Goal: Task Accomplishment & Management: Use online tool/utility

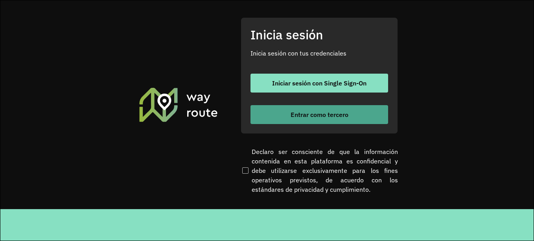
click at [291, 115] on font "Entrar como tercero" at bounding box center [320, 114] width 58 height 8
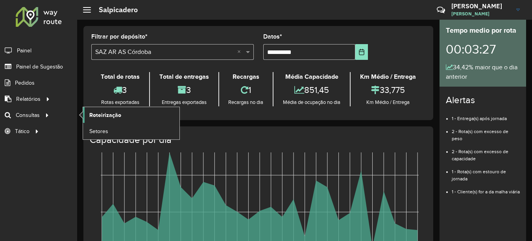
click at [123, 112] on link "Roteirização" at bounding box center [131, 115] width 96 height 16
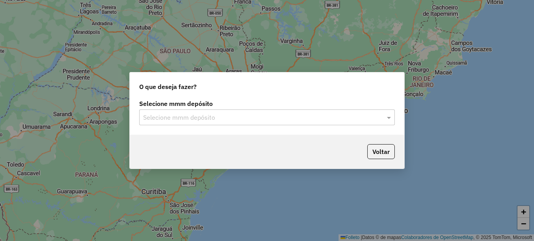
click at [208, 118] on input "text" at bounding box center [259, 117] width 232 height 9
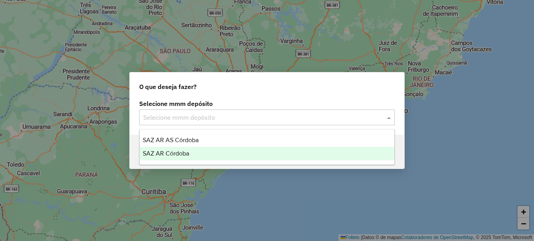
click at [168, 151] on span "SAZ AR Córdoba" at bounding box center [166, 153] width 46 height 7
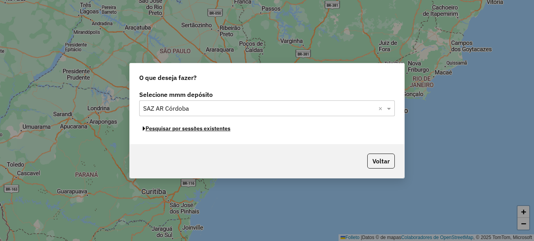
click at [188, 130] on font "Pesquisar por sessões existentes" at bounding box center [187, 128] width 85 height 7
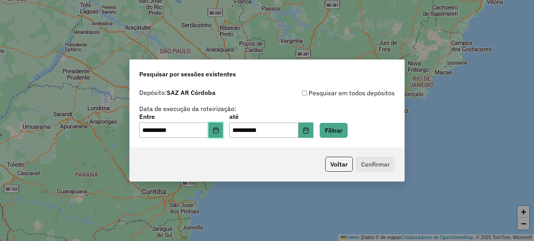
click at [223, 133] on button "Elija la fecha" at bounding box center [215, 130] width 15 height 16
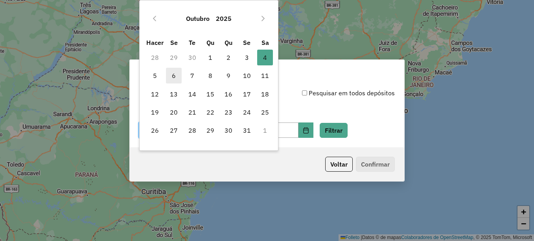
click at [174, 76] on font "6" at bounding box center [174, 75] width 4 height 9
type input "**********"
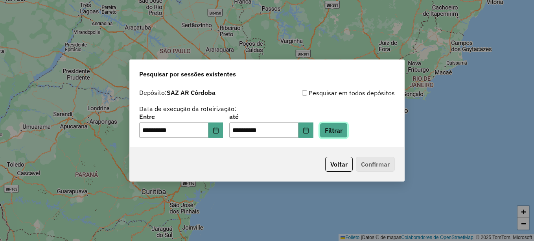
click at [341, 130] on button "Filtrar" at bounding box center [334, 130] width 28 height 15
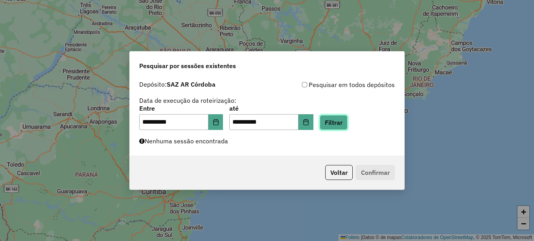
click at [346, 127] on button "Filtrar" at bounding box center [334, 122] width 28 height 15
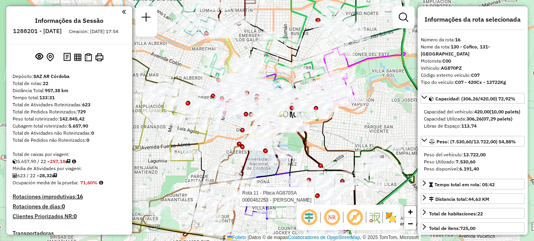
select select "**********"
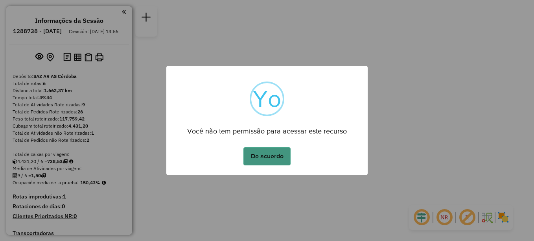
click at [271, 154] on button "De acuerdo" at bounding box center [266, 156] width 47 height 18
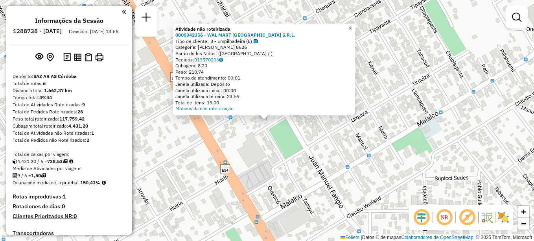
drag, startPoint x: 357, startPoint y: 25, endPoint x: 353, endPoint y: 28, distance: 4.7
click at [352, 25] on span "×" at bounding box center [350, 28] width 4 height 7
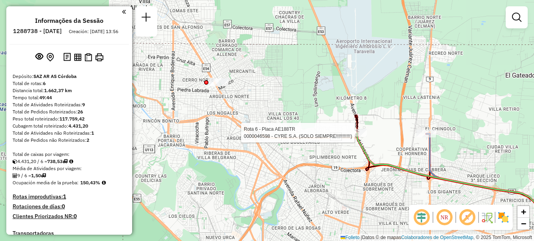
select select "**********"
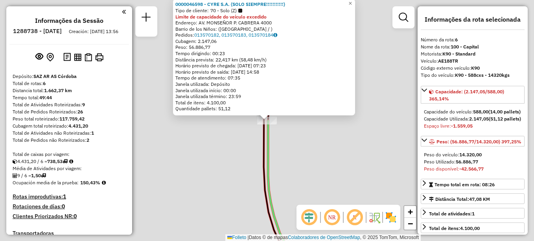
scroll to position [425, 0]
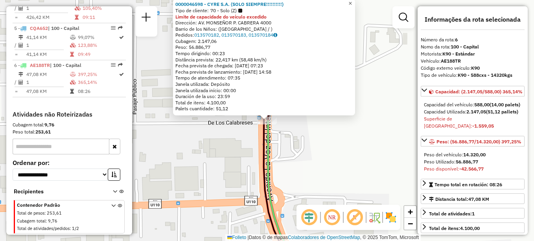
click at [352, 3] on span "×" at bounding box center [350, 3] width 4 height 7
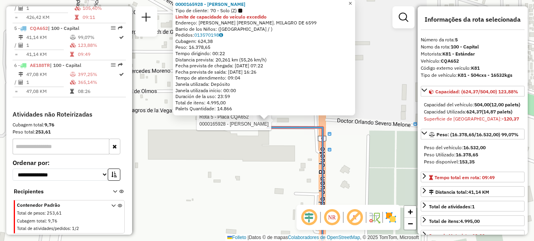
click at [352, 3] on span "×" at bounding box center [350, 3] width 4 height 7
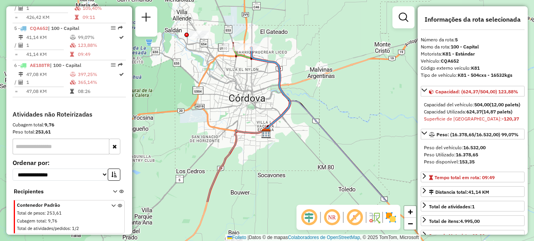
drag, startPoint x: 291, startPoint y: 132, endPoint x: 303, endPoint y: 89, distance: 44.6
click at [302, 101] on icon at bounding box center [326, 151] width 121 height 101
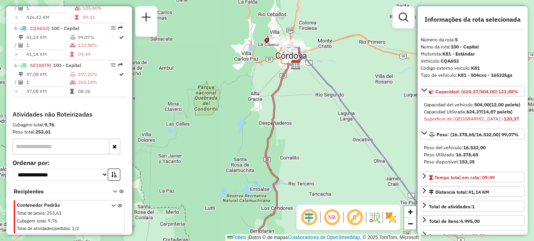
drag, startPoint x: 273, startPoint y: 186, endPoint x: 265, endPoint y: 73, distance: 112.7
click at [267, 82] on div "Janela de atendimento Grade de atendimento Capacidade Transportadoras Veículos …" at bounding box center [267, 120] width 534 height 241
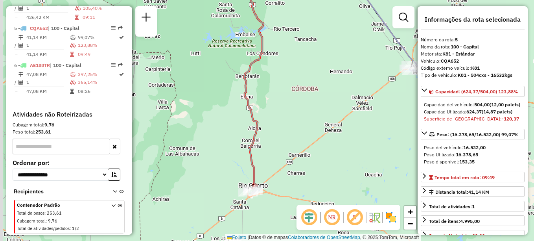
drag, startPoint x: 279, startPoint y: 168, endPoint x: 283, endPoint y: 116, distance: 52.4
click at [283, 117] on div "Janela de atendimento Grade de atendimento Capacidade Transportadoras Veículos …" at bounding box center [267, 120] width 534 height 241
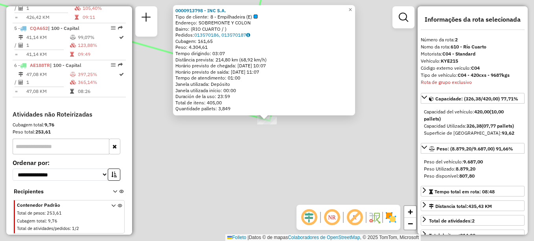
scroll to position [324, 0]
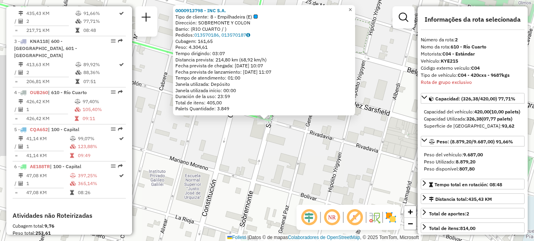
click at [352, 9] on span "×" at bounding box center [350, 9] width 4 height 7
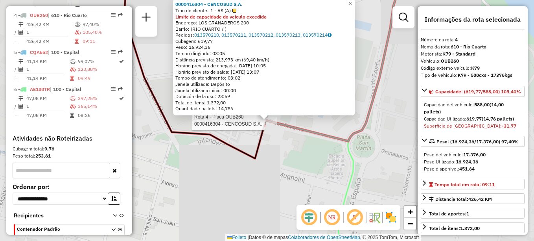
scroll to position [405, 0]
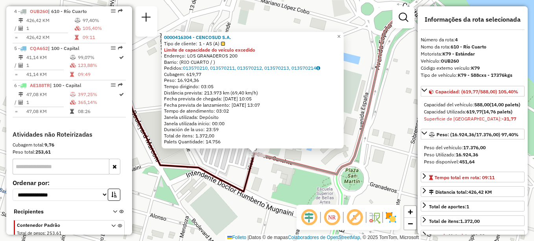
drag, startPoint x: 376, startPoint y: 51, endPoint x: 365, endPoint y: 83, distance: 34.1
click at [365, 83] on div "0000416304 - CENCOSUD S.A. Tipo de cliente: 1 - AS (A) Limite de capacidade do …" at bounding box center [267, 120] width 534 height 241
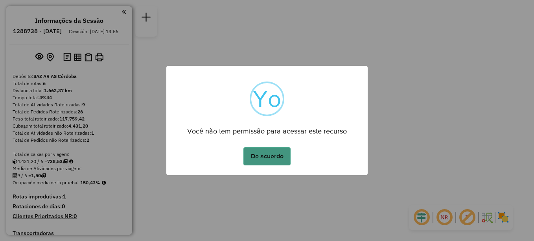
click at [273, 162] on button "De acuerdo" at bounding box center [266, 156] width 47 height 18
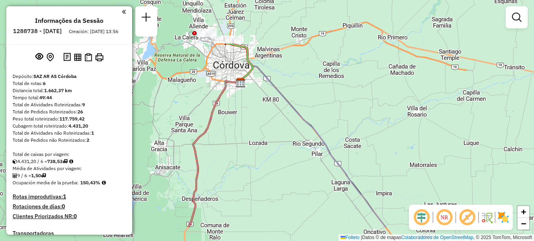
drag, startPoint x: 311, startPoint y: 153, endPoint x: 178, endPoint y: -34, distance: 229.5
click at [178, 0] on html "Aguarde... Pop-up bloqueado! Seu navegador bloqueou automáticamente a abertura …" at bounding box center [267, 120] width 534 height 241
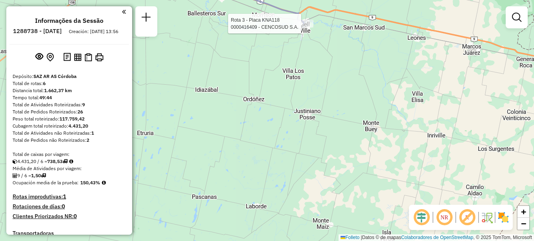
select select "**********"
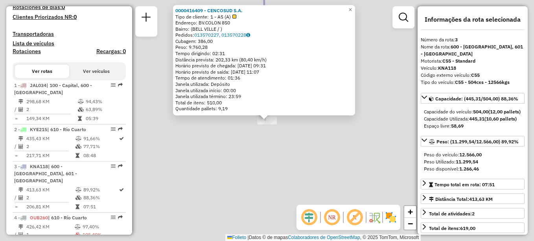
scroll to position [361, 0]
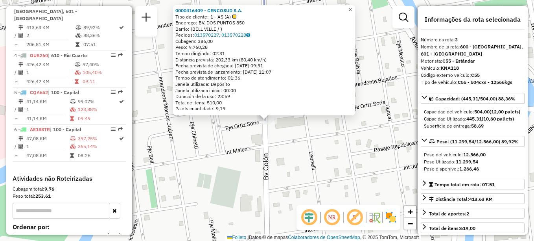
drag, startPoint x: 355, startPoint y: 7, endPoint x: 356, endPoint y: 44, distance: 36.2
click at [352, 7] on span "×" at bounding box center [350, 9] width 4 height 7
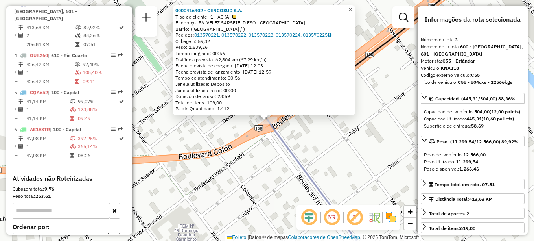
click at [352, 8] on span "×" at bounding box center [350, 9] width 4 height 7
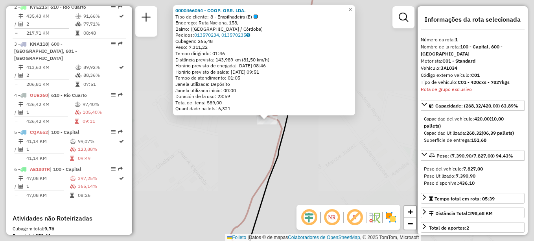
scroll to position [280, 0]
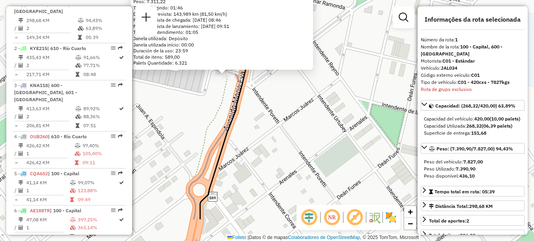
drag, startPoint x: 306, startPoint y: 160, endPoint x: 261, endPoint y: 112, distance: 66.0
click at [261, 112] on div "0000466054 - COOP. OBR. LDA. Tipo de cliente: 8 - Empilhadeira (E) Endereço: Ru…" at bounding box center [267, 120] width 534 height 241
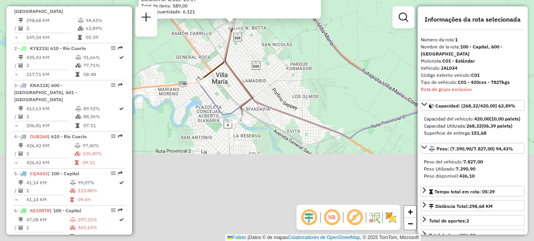
drag, startPoint x: 278, startPoint y: 161, endPoint x: 251, endPoint y: 91, distance: 75.3
click at [248, 59] on div "0000466054 - COOP. OBR. LDA. Tipo de cliente: 8 - Empilhadeira (E) Endereço: Ru…" at bounding box center [267, 120] width 534 height 241
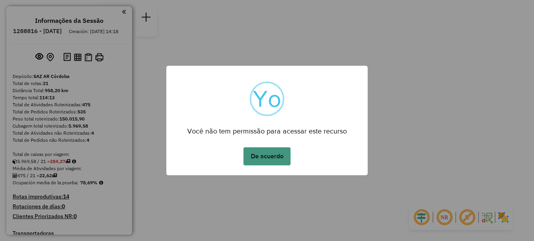
click at [265, 158] on button "De acuerdo" at bounding box center [266, 156] width 47 height 18
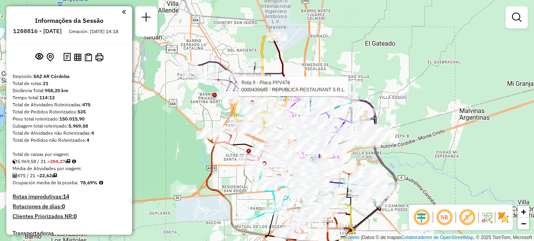
select select "**********"
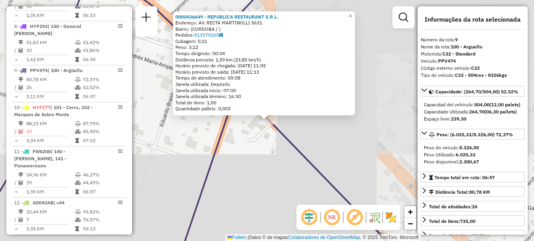
scroll to position [618, 0]
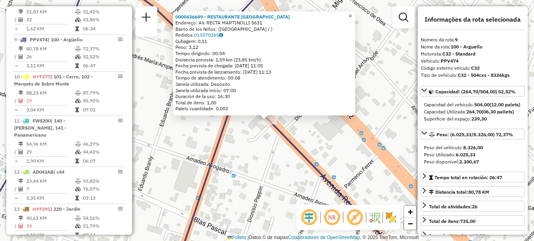
drag, startPoint x: 357, startPoint y: 15, endPoint x: 353, endPoint y: 15, distance: 4.3
click at [352, 15] on span "×" at bounding box center [350, 16] width 4 height 7
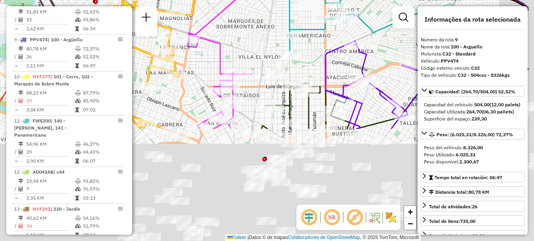
drag, startPoint x: 302, startPoint y: 114, endPoint x: 245, endPoint y: -20, distance: 145.7
click at [245, 0] on html "Aguarde... Pop-up bloqueado! Seu navegador bloqueou automáticamente a abertura …" at bounding box center [267, 120] width 534 height 241
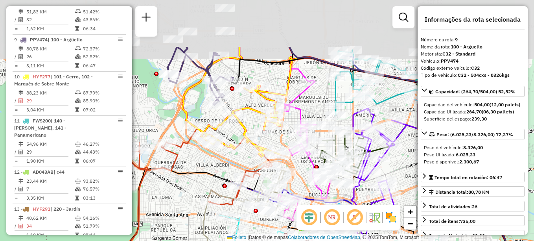
drag, startPoint x: 278, startPoint y: 90, endPoint x: 315, endPoint y: 118, distance: 46.9
click at [315, 118] on div "Janela de atendimento Grade de atendimento Capacidade Transportadoras Veículos …" at bounding box center [267, 120] width 534 height 241
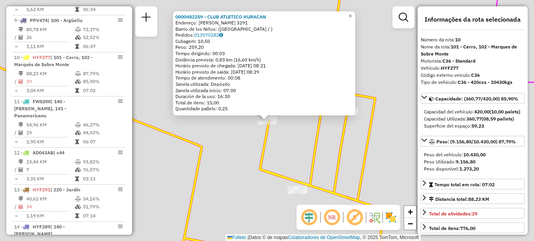
scroll to position [655, 0]
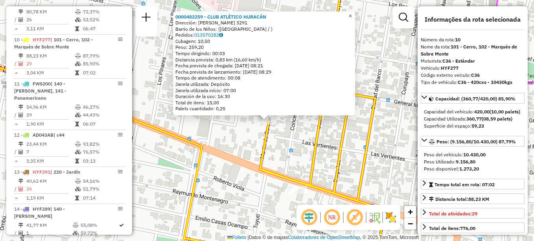
drag, startPoint x: 355, startPoint y: 15, endPoint x: 347, endPoint y: 18, distance: 8.5
click at [352, 15] on span "×" at bounding box center [350, 16] width 4 height 7
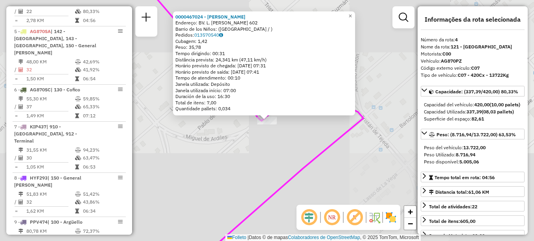
scroll to position [412, 0]
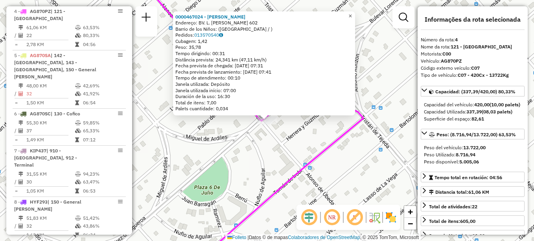
click at [352, 14] on span "×" at bounding box center [350, 16] width 4 height 7
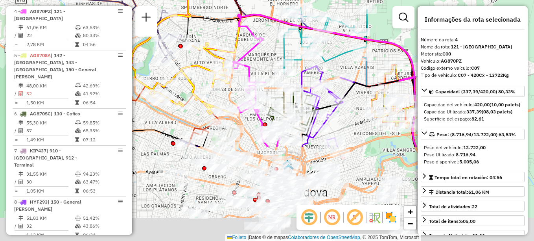
drag, startPoint x: 265, startPoint y: 35, endPoint x: 265, endPoint y: 5, distance: 29.9
click at [265, 15] on icon at bounding box center [327, 81] width 178 height 132
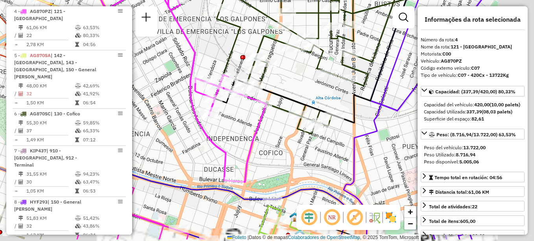
drag, startPoint x: 280, startPoint y: 135, endPoint x: 239, endPoint y: 109, distance: 48.4
click at [239, 109] on div "Janela de atendimento Grade de atendimento Capacidade Transportadoras Veículos …" at bounding box center [267, 120] width 534 height 241
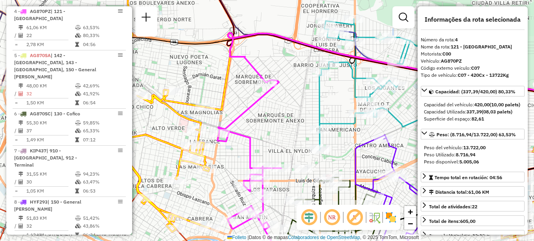
drag, startPoint x: 280, startPoint y: 129, endPoint x: 280, endPoint y: 135, distance: 5.5
click at [280, 135] on div "Janela de atendimento Grade de atendimento Capacidade Transportadoras Veículos …" at bounding box center [267, 120] width 534 height 241
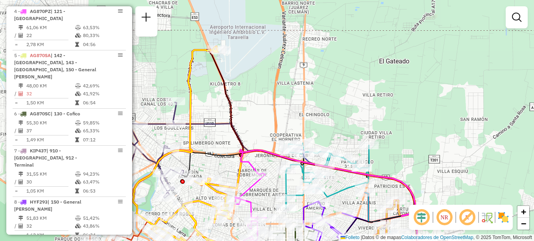
drag, startPoint x: 338, startPoint y: 61, endPoint x: 324, endPoint y: 121, distance: 60.9
click at [324, 121] on div "Janela de atendimento Grade de atendimento Capacidade Transportadoras Veículos …" at bounding box center [267, 120] width 534 height 241
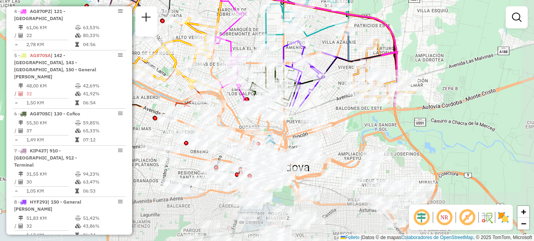
drag, startPoint x: 275, startPoint y: 169, endPoint x: 255, endPoint y: 11, distance: 159.4
click at [255, 11] on div "Janela de atendimento Grade de atendimento Capacidade Transportadoras Veículos …" at bounding box center [267, 120] width 534 height 241
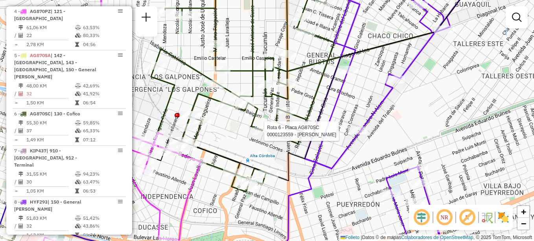
select select "**********"
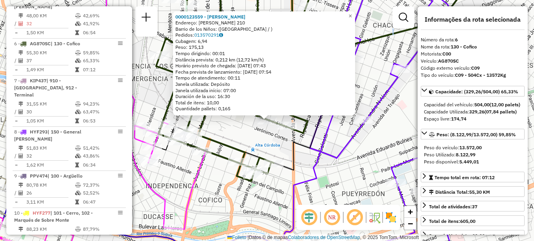
scroll to position [500, 0]
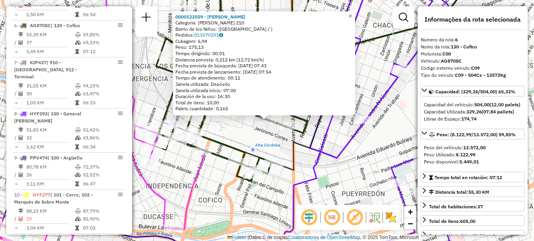
click at [352, 13] on span "×" at bounding box center [350, 16] width 4 height 7
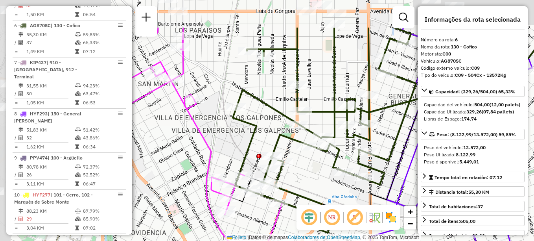
drag, startPoint x: 231, startPoint y: 131, endPoint x: 307, endPoint y: 181, distance: 91.3
click at [307, 181] on div "Janela de atendimento Grade de atendimento Capacidade Transportadoras Veículos …" at bounding box center [267, 120] width 534 height 241
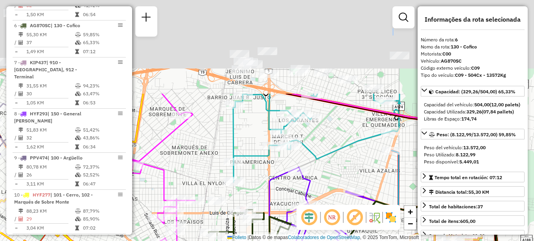
drag, startPoint x: 324, startPoint y: 107, endPoint x: 260, endPoint y: 226, distance: 134.8
click at [260, 227] on div "Janela de atendimento Grade de atendimento Capacidade Transportadoras Veículos …" at bounding box center [267, 120] width 534 height 241
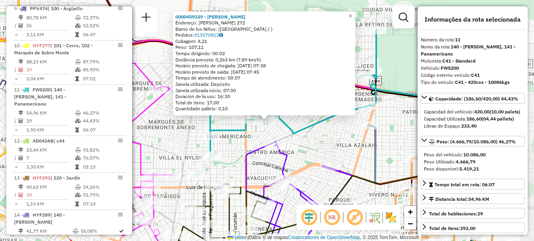
scroll to position [699, 0]
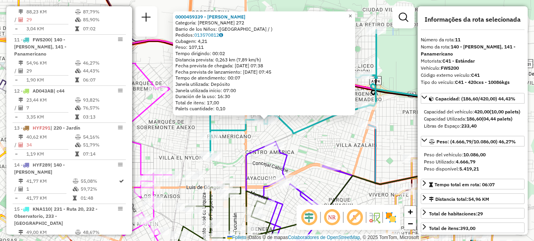
click at [355, 11] on link "×" at bounding box center [350, 15] width 9 height 9
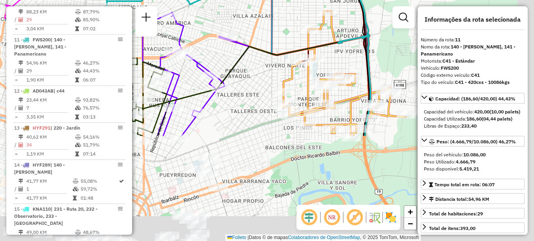
drag, startPoint x: 290, startPoint y: 74, endPoint x: 212, endPoint y: -35, distance: 134.7
click at [212, 0] on html "Aguarde... Pop-up bloqueado! Seu navegador bloqueou automáticamente a abertura …" at bounding box center [267, 120] width 534 height 241
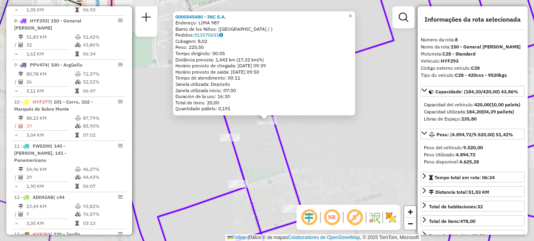
scroll to position [581, 0]
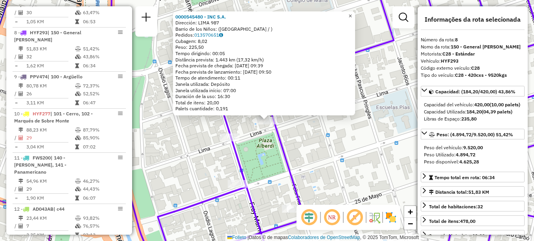
click at [353, 14] on link "×" at bounding box center [350, 15] width 9 height 9
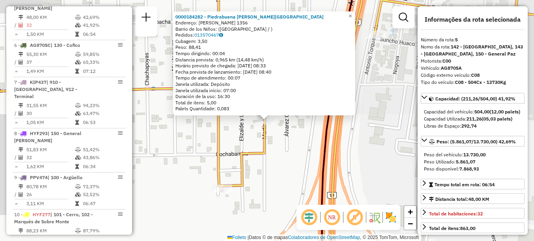
scroll to position [456, 0]
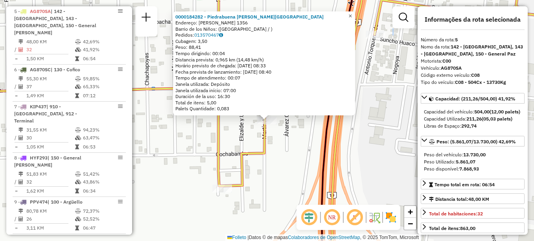
click at [355, 11] on link "×" at bounding box center [350, 15] width 9 height 9
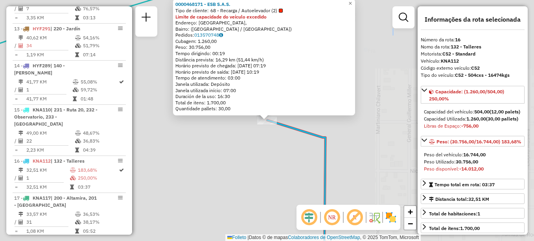
scroll to position [912, 0]
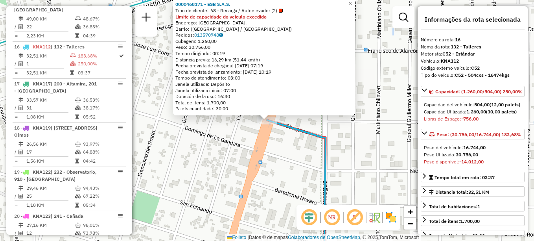
click at [249, 157] on div "0000468171 - ESB S.A.S. Tipo de cliente: 68 - Recarga / Autoelevador (2) Limite…" at bounding box center [267, 120] width 534 height 241
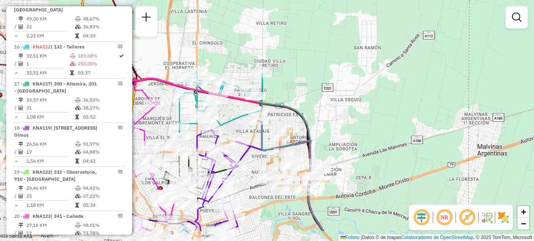
click at [313, 0] on html "Aguarde... Pop-up bloqueado! Seu navegador bloqueou automáticamente a abertura …" at bounding box center [267, 120] width 534 height 241
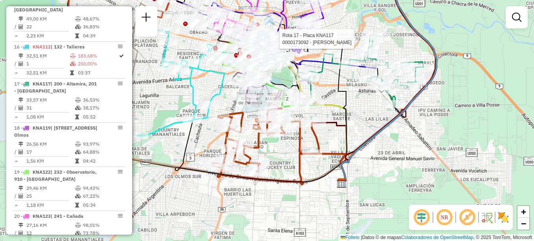
select select "**********"
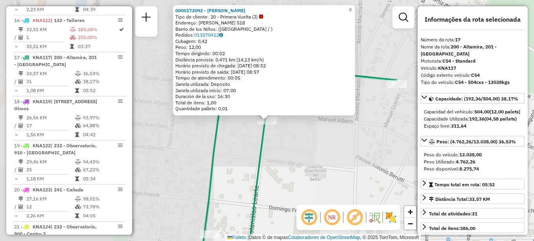
scroll to position [949, 0]
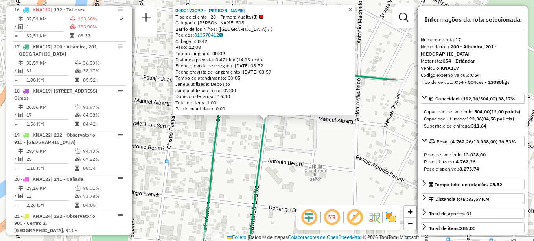
click at [352, 7] on span "×" at bounding box center [350, 9] width 4 height 7
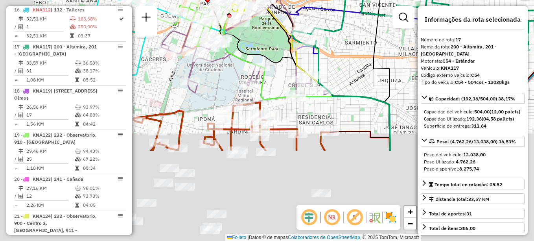
drag, startPoint x: 287, startPoint y: 151, endPoint x: 374, endPoint y: 36, distance: 144.8
click at [374, 36] on icon at bounding box center [364, 57] width 51 height 187
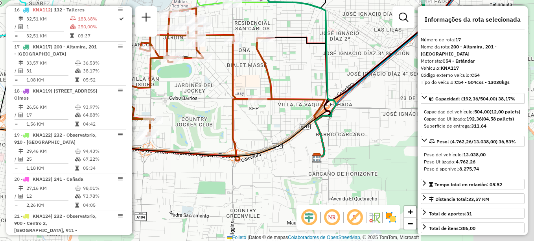
drag, startPoint x: 302, startPoint y: 46, endPoint x: 283, endPoint y: 11, distance: 40.6
click at [283, 11] on div "Janela de atendimento Grade de atendimento Capacidade Transportadoras Veículos …" at bounding box center [267, 120] width 534 height 241
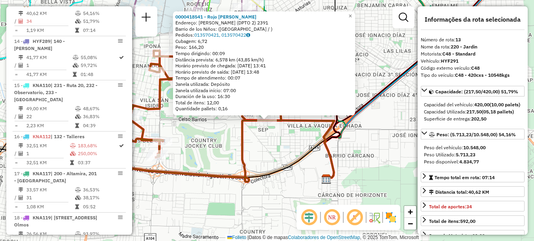
scroll to position [780, 0]
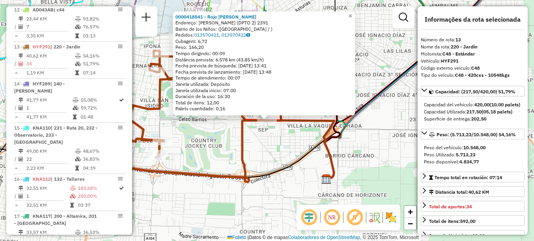
click at [352, 15] on span "×" at bounding box center [350, 16] width 4 height 7
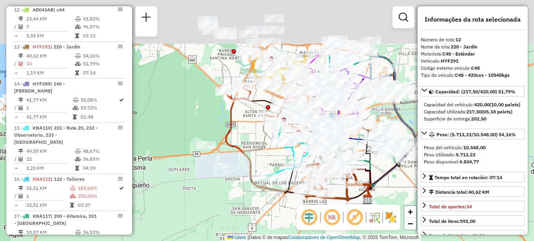
drag, startPoint x: 228, startPoint y: 104, endPoint x: 249, endPoint y: 152, distance: 52.7
click at [249, 152] on icon at bounding box center [308, 154] width 129 height 90
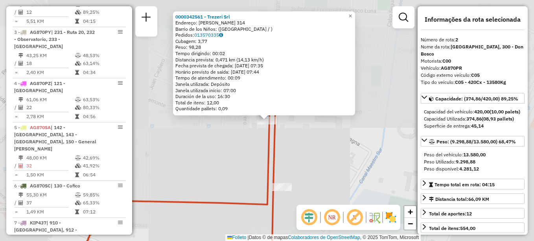
scroll to position [317, 0]
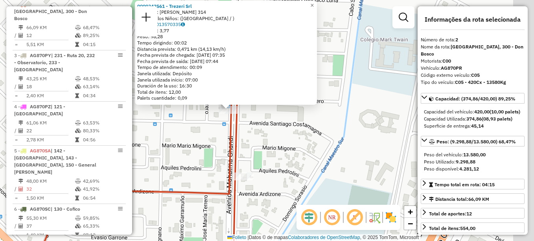
drag, startPoint x: 335, startPoint y: 155, endPoint x: 265, endPoint y: 129, distance: 74.7
click at [265, 129] on div "Rota 2 - Plaça AG870PR 0000342561 - Trezeri Srl 0000342561 - Trezeri Srl Catego…" at bounding box center [267, 120] width 534 height 241
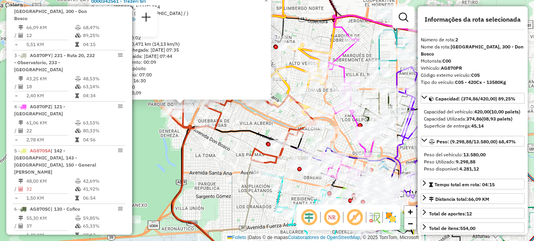
click at [217, 140] on div "0000342561 - Trezeri Srl Categoría: MAHATMA GANDHI 314 Barrio de los Niños: (CÓ…" at bounding box center [267, 120] width 534 height 241
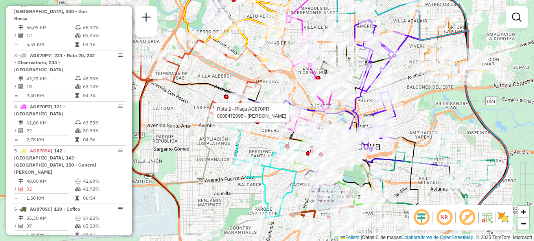
drag, startPoint x: 254, startPoint y: 164, endPoint x: 212, endPoint y: 116, distance: 64.1
click at [212, 116] on div at bounding box center [212, 113] width 20 height 8
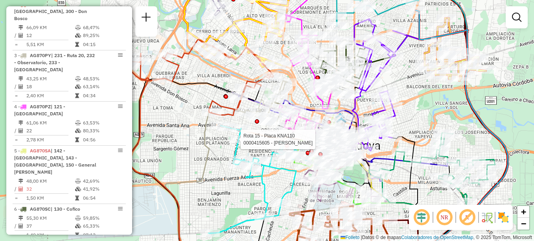
select select "**********"
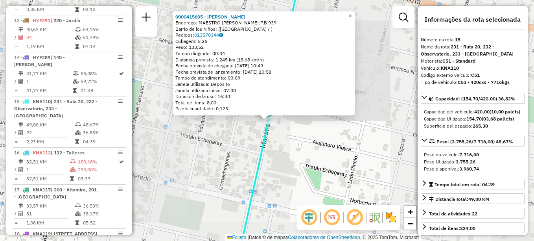
scroll to position [861, 0]
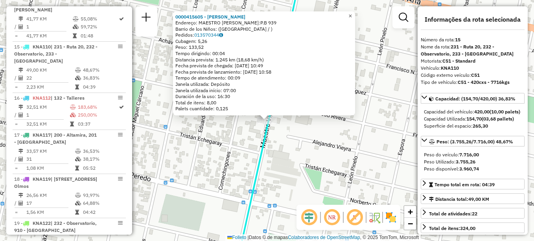
drag, startPoint x: 359, startPoint y: 15, endPoint x: 346, endPoint y: 27, distance: 17.5
click at [355, 15] on link "×" at bounding box center [350, 15] width 9 height 9
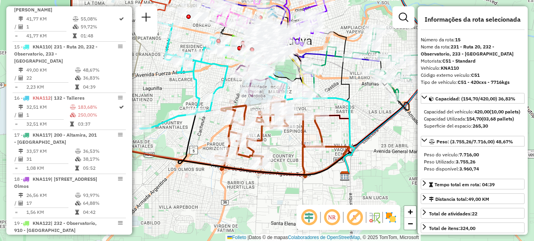
drag, startPoint x: 231, startPoint y: 185, endPoint x: 204, endPoint y: 133, distance: 58.8
click at [204, 133] on div "Janela de atendimento Grade de atendimento Capacidade Transportadoras Veículos …" at bounding box center [267, 120] width 534 height 241
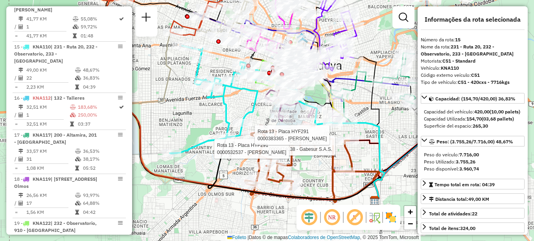
click at [228, 167] on div "Rota 13 - Placa HYF291 0000474038 - Gabesur S.A.S. Rota 13 - Placa HYF291 00005…" at bounding box center [267, 120] width 534 height 241
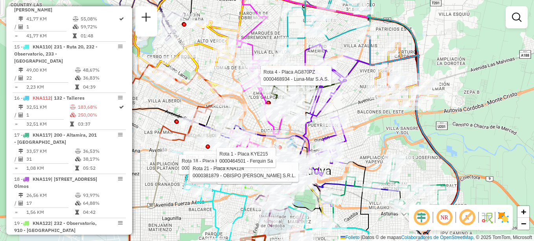
select select "**********"
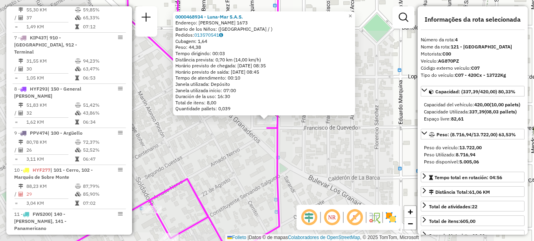
scroll to position [412, 0]
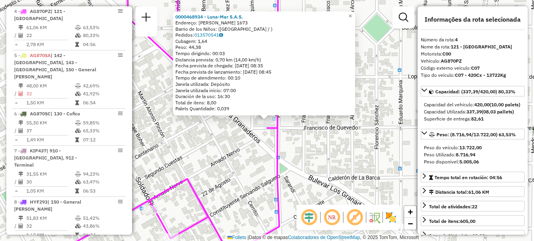
click at [258, 172] on div "0000468934 - Luna-Mar S.A.S. Endereço: FRANCISCO DE QUEVEDO 1673 Barrio de los …" at bounding box center [267, 120] width 534 height 241
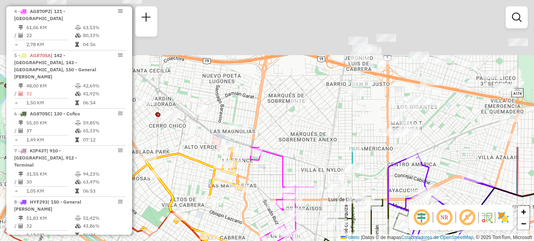
drag, startPoint x: 323, startPoint y: 100, endPoint x: 308, endPoint y: 230, distance: 130.6
click at [308, 230] on div "Janela de atendimento Grade de atendimento Capacidade Transportadoras Veículos …" at bounding box center [267, 120] width 534 height 241
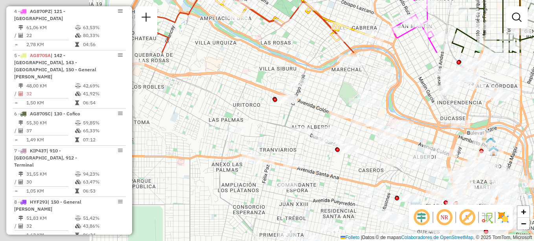
drag, startPoint x: 317, startPoint y: 171, endPoint x: 492, endPoint y: -41, distance: 274.9
click at [492, 0] on html "Aguarde... Pop-up bloqueado! Seu navegador bloqueou automáticamente a abertura …" at bounding box center [267, 120] width 534 height 241
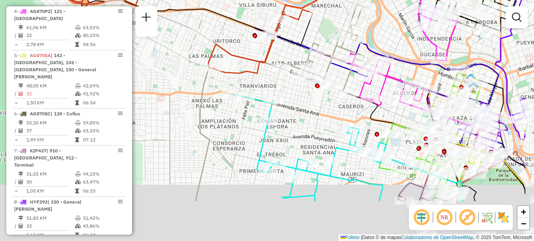
drag, startPoint x: 331, startPoint y: 64, endPoint x: 283, endPoint y: 13, distance: 70.1
click at [283, 13] on icon at bounding box center [323, 48] width 84 height 89
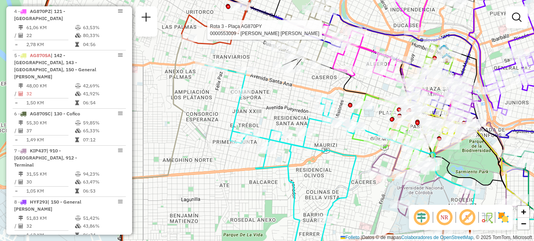
select select "**********"
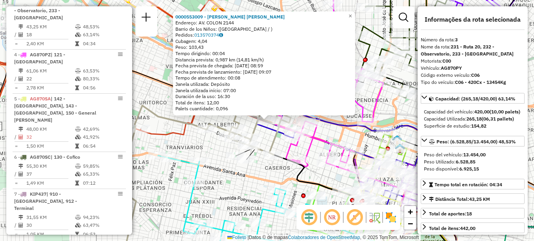
scroll to position [361, 0]
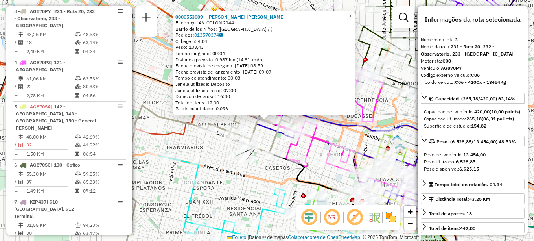
click at [355, 17] on link "×" at bounding box center [350, 15] width 9 height 9
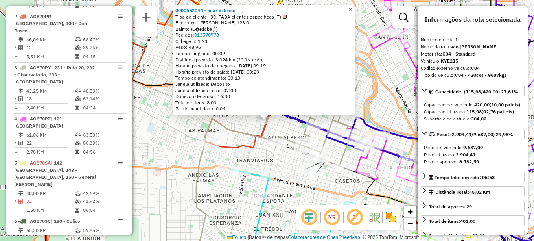
scroll to position [280, 0]
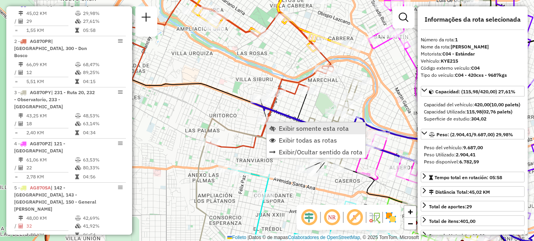
click at [298, 131] on span "Exibir somente esta rota" at bounding box center [314, 128] width 70 height 6
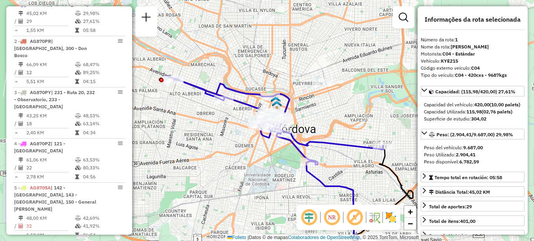
drag, startPoint x: 278, startPoint y: 160, endPoint x: 268, endPoint y: 193, distance: 34.0
click at [268, 193] on div "Janela de atendimento Grade de atendimento Capacidade Transportadoras Veículos …" at bounding box center [267, 120] width 534 height 241
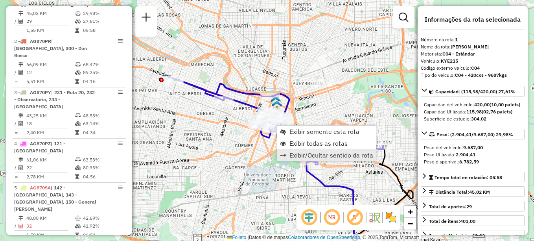
click at [300, 149] on link "Exibir/Ocultar sentido da rota" at bounding box center [326, 155] width 99 height 12
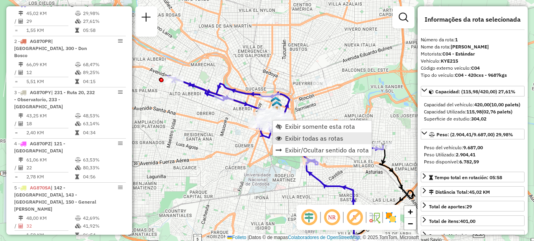
click at [301, 140] on span "Exibir todas as rotas" at bounding box center [314, 138] width 58 height 6
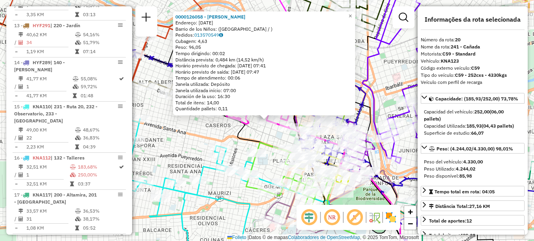
scroll to position [1081, 0]
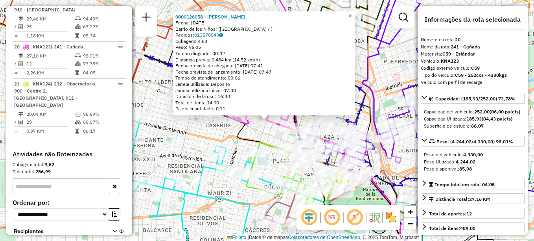
click at [352, 13] on span "×" at bounding box center [350, 16] width 4 height 7
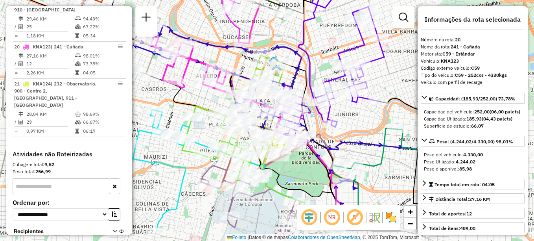
drag, startPoint x: 262, startPoint y: 144, endPoint x: 204, endPoint y: 111, distance: 66.2
click at [204, 111] on icon at bounding box center [226, 143] width 88 height 75
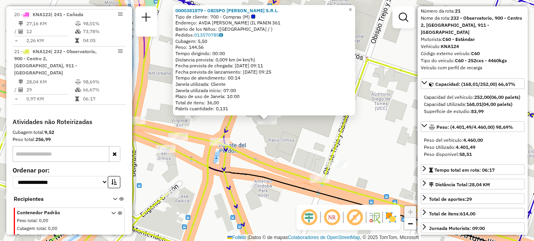
scroll to position [39, 0]
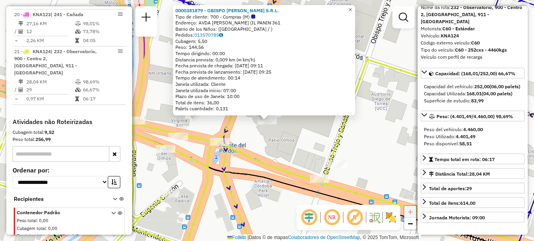
click at [355, 8] on link "×" at bounding box center [350, 9] width 9 height 9
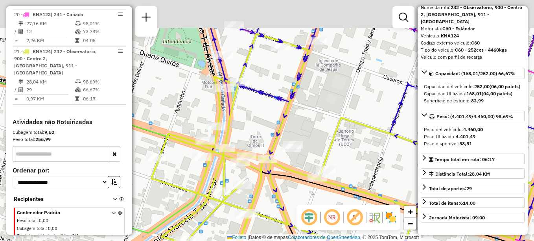
drag, startPoint x: 245, startPoint y: 120, endPoint x: 245, endPoint y: 125, distance: 5.1
click at [245, 125] on div "Janela de atendimento Grade de atendimento Capacidade Transportadoras Veículos …" at bounding box center [267, 120] width 534 height 241
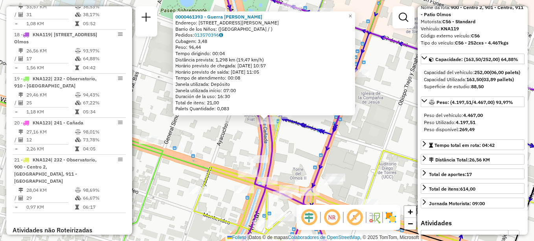
scroll to position [993, 0]
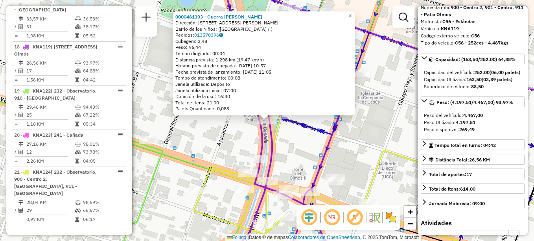
click at [290, 145] on div "0000461393 - Guerra Melisa Daniela Dirección: AV MARCELO T DE ALVEAR 337 Barrio…" at bounding box center [267, 120] width 534 height 241
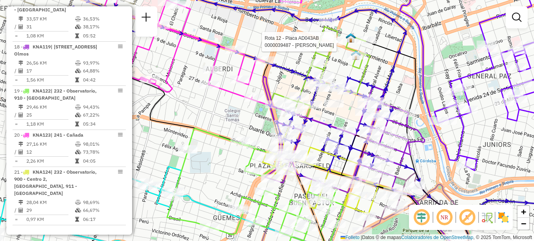
select select "**********"
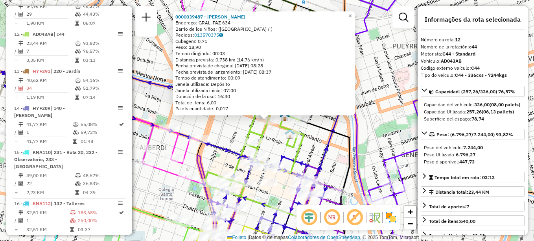
scroll to position [743, 0]
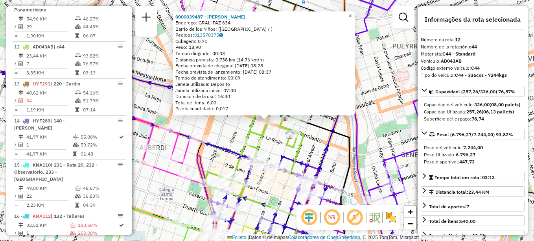
drag, startPoint x: 354, startPoint y: 12, endPoint x: 349, endPoint y: 20, distance: 9.5
click at [352, 13] on span "×" at bounding box center [350, 16] width 4 height 7
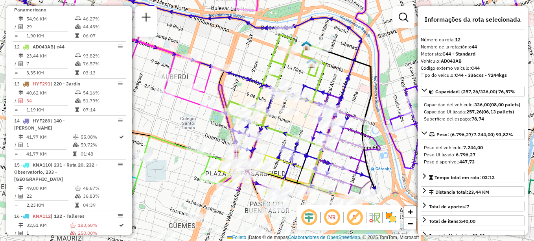
drag, startPoint x: 329, startPoint y: 147, endPoint x: 346, endPoint y: 81, distance: 67.4
click at [346, 81] on icon at bounding box center [172, 84] width 409 height 219
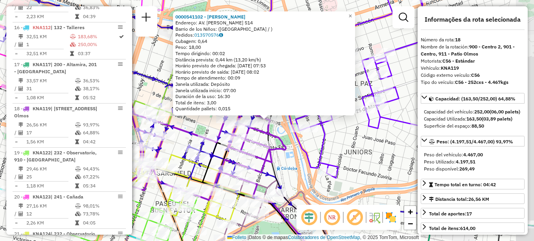
scroll to position [993, 0]
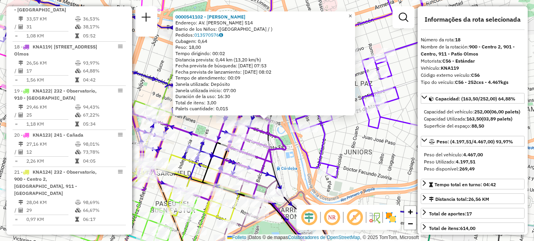
click at [355, 12] on link "×" at bounding box center [350, 15] width 9 height 9
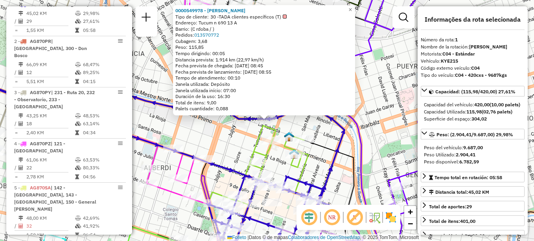
scroll to position [280, 0]
click at [352, 7] on span "×" at bounding box center [350, 9] width 4 height 7
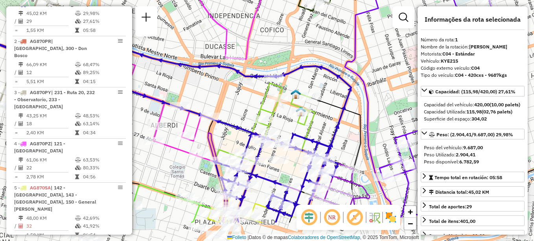
drag, startPoint x: 320, startPoint y: 79, endPoint x: 325, endPoint y: 43, distance: 36.0
click at [325, 43] on div "Janela de atendimento Grade de atendimento Capacidade Transportadoras Veículos …" at bounding box center [267, 120] width 534 height 241
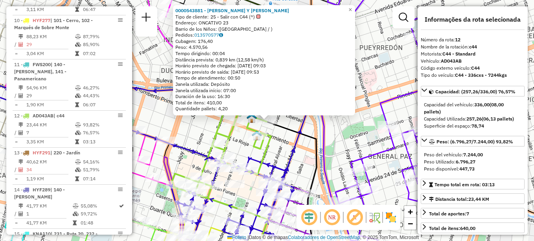
scroll to position [743, 0]
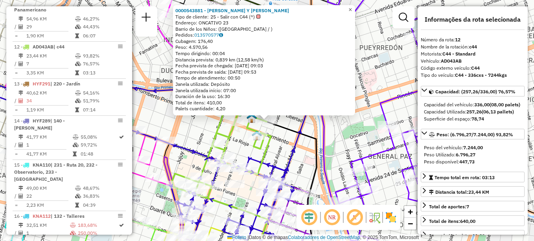
click at [352, 7] on span "×" at bounding box center [350, 9] width 4 height 7
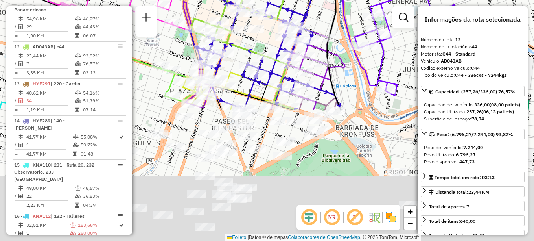
drag, startPoint x: 336, startPoint y: 92, endPoint x: 348, endPoint y: -41, distance: 133.9
click at [348, 0] on html "Aguarde... Pop-up bloqueado! Seu navegador bloqueou automáticamente a abertura …" at bounding box center [267, 120] width 534 height 241
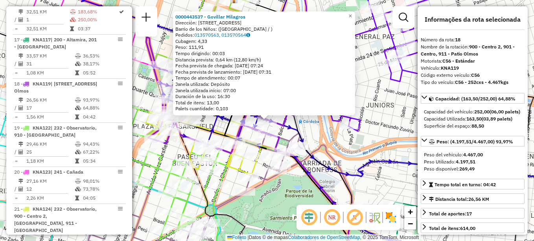
scroll to position [993, 0]
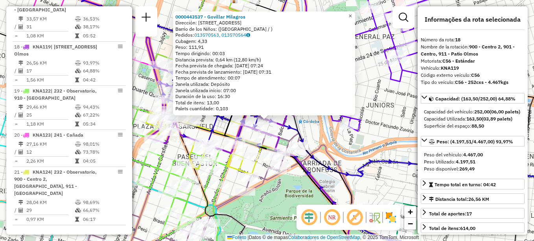
click at [355, 11] on link "×" at bounding box center [350, 15] width 9 height 9
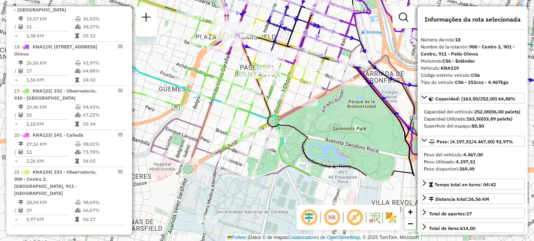
drag, startPoint x: 304, startPoint y: 92, endPoint x: 348, endPoint y: 33, distance: 74.0
click at [367, 3] on icon at bounding box center [290, 6] width 162 height 116
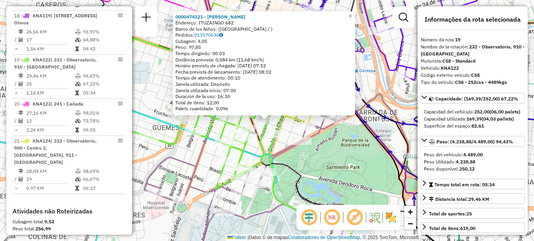
scroll to position [1037, 0]
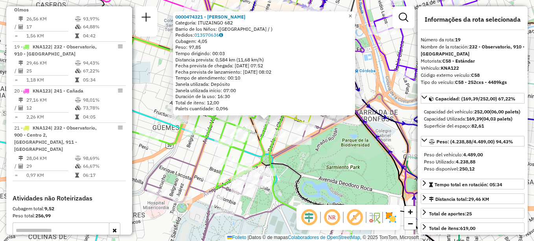
click at [353, 12] on link "×" at bounding box center [350, 15] width 9 height 9
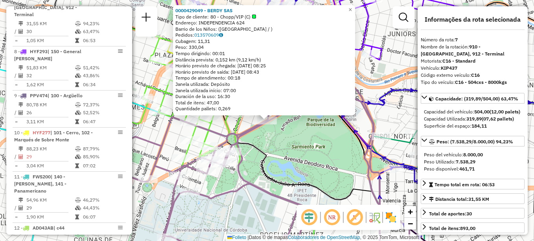
scroll to position [537, 0]
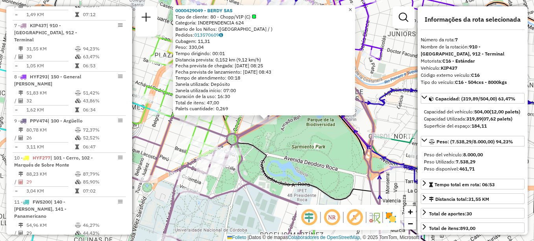
click at [352, 6] on span "×" at bounding box center [350, 9] width 4 height 7
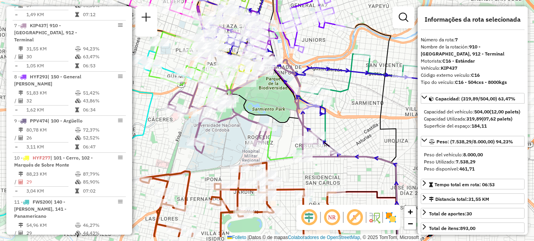
drag, startPoint x: 231, startPoint y: 154, endPoint x: 179, endPoint y: 163, distance: 52.6
click at [179, 163] on div "Janela de atendimento Grade de atendimento Capacidade Transportadoras Veículos …" at bounding box center [267, 120] width 534 height 241
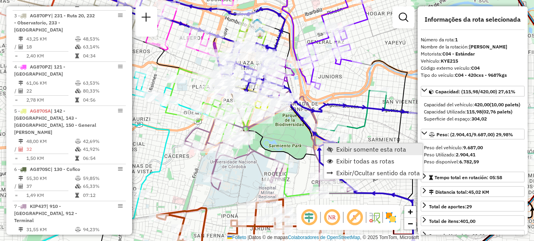
scroll to position [280, 0]
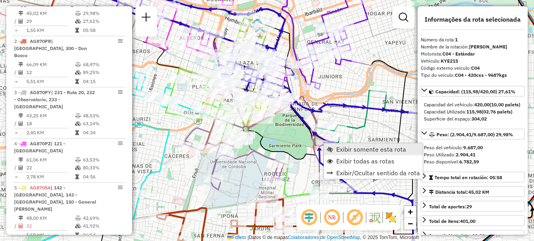
click at [338, 146] on span "Exibir somente esta rota" at bounding box center [371, 149] width 70 height 6
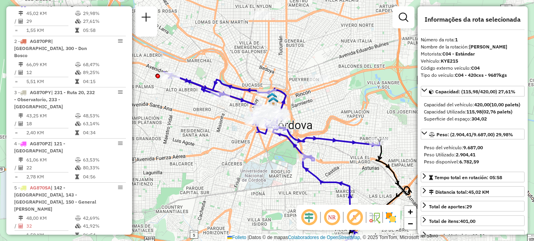
drag, startPoint x: 192, startPoint y: 149, endPoint x: 212, endPoint y: 194, distance: 49.7
click at [212, 194] on div "Janela de atendimento Grade de atendimento Capacidade Transportadoras Veículos …" at bounding box center [267, 120] width 534 height 241
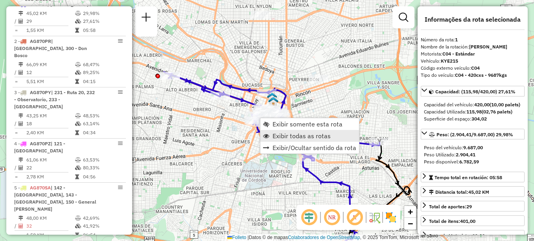
click at [277, 134] on span "Exibir todas as rotas" at bounding box center [302, 136] width 58 height 6
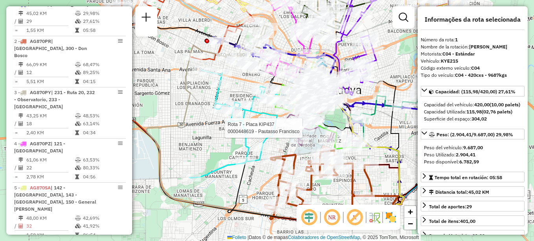
drag, startPoint x: 246, startPoint y: 168, endPoint x: 295, endPoint y: 133, distance: 60.3
click at [295, 132] on div at bounding box center [305, 128] width 20 height 8
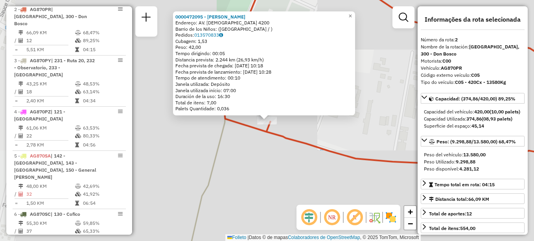
scroll to position [317, 0]
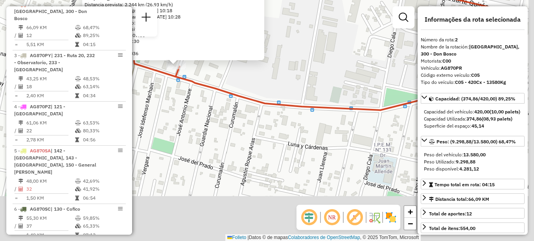
drag, startPoint x: 385, startPoint y: 158, endPoint x: 267, endPoint y: 92, distance: 134.5
click at [268, 92] on icon at bounding box center [314, 15] width 366 height 189
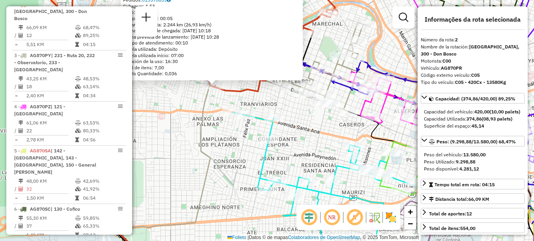
click at [292, 106] on div "0000472095 - Nieto Luciana Micaela Endereço: AV. DON BOSCO 4200 Barrio de los N…" at bounding box center [267, 120] width 534 height 241
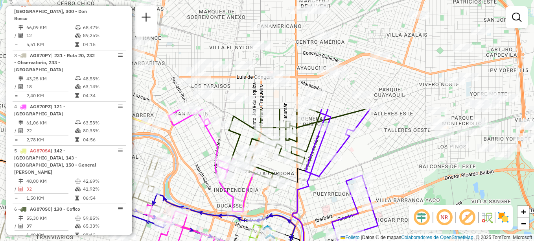
drag, startPoint x: 313, startPoint y: 128, endPoint x: 339, endPoint y: 135, distance: 26.5
click at [110, 240] on html "Aguarde... Pop-up bloqueado! Seu navegador bloqueou automáticamente a abertura …" at bounding box center [267, 120] width 534 height 241
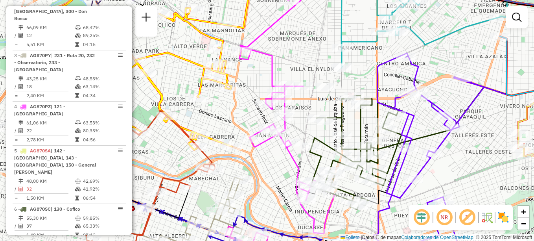
drag, startPoint x: 388, startPoint y: 72, endPoint x: 468, endPoint y: 96, distance: 83.2
click at [468, 96] on div "Janela de atendimento Grade de atendimento Capacidade Transportadoras Veículos …" at bounding box center [267, 120] width 534 height 241
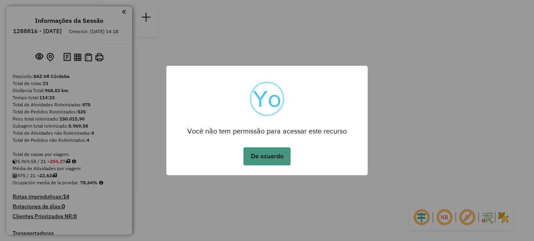
click at [273, 156] on button "De acuerdo" at bounding box center [266, 156] width 47 height 18
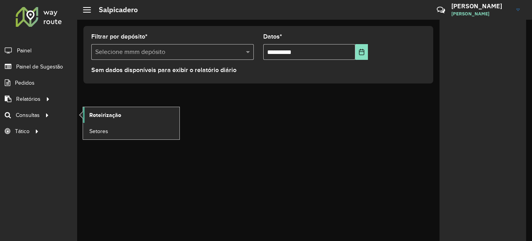
click at [110, 118] on span "Roteirização" at bounding box center [105, 115] width 32 height 8
click at [114, 120] on link "Roteirização" at bounding box center [131, 115] width 96 height 16
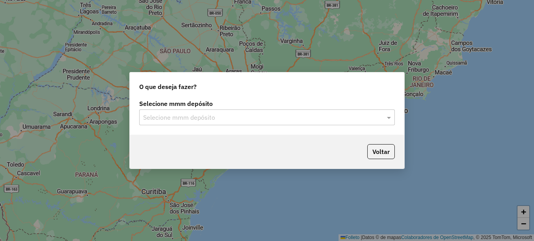
click at [210, 116] on input "text" at bounding box center [259, 117] width 232 height 9
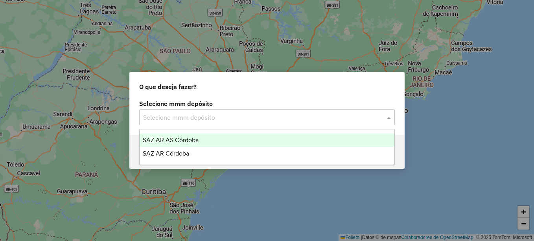
click at [183, 140] on span "SAZ AR AS Córdoba" at bounding box center [171, 139] width 56 height 7
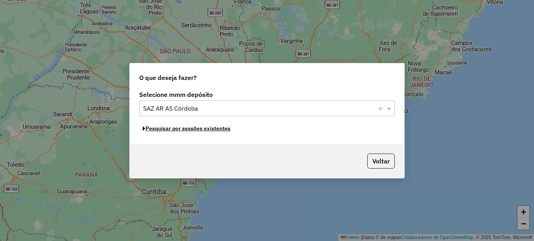
click at [203, 132] on button "Pesquisar por sessões existentes" at bounding box center [186, 128] width 95 height 12
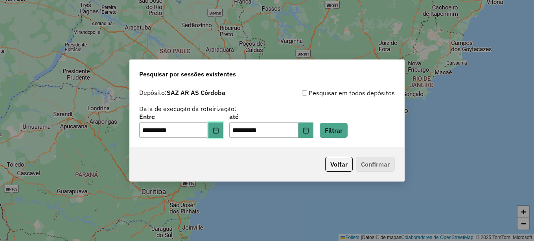
click at [217, 130] on button "Elija la fecha" at bounding box center [215, 130] width 15 height 16
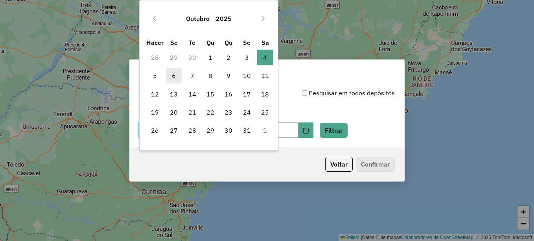
click at [171, 76] on span "6" at bounding box center [174, 76] width 16 height 16
type input "**********"
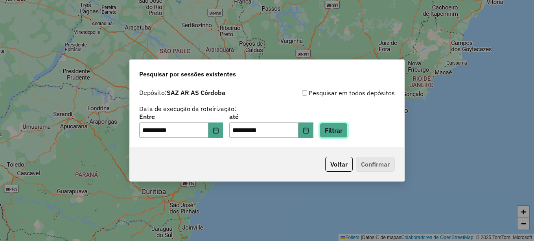
click at [347, 125] on button "Filtrar" at bounding box center [334, 130] width 28 height 15
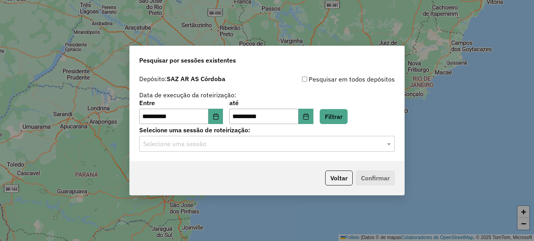
click at [234, 134] on label "Selecione uma sessão de roteirização:" at bounding box center [267, 129] width 256 height 9
click at [232, 140] on input "text" at bounding box center [259, 143] width 232 height 9
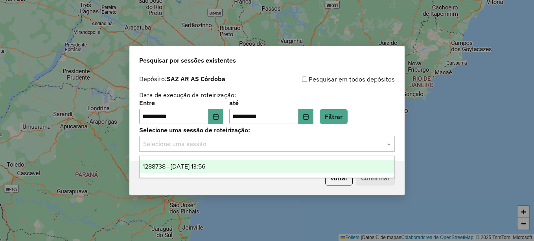
drag, startPoint x: 208, startPoint y: 164, endPoint x: 348, endPoint y: 179, distance: 141.6
click at [205, 164] on span "1288738 - 06/10/2025 13:56" at bounding box center [174, 166] width 63 height 7
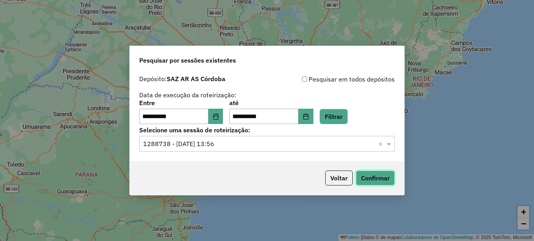
click at [359, 173] on button "Confirmar" at bounding box center [375, 177] width 39 height 15
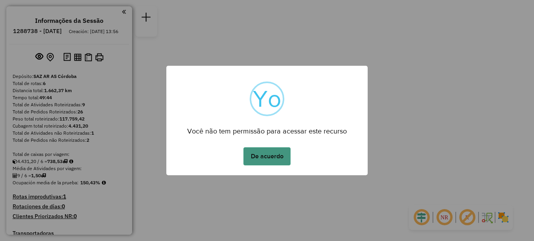
click at [260, 158] on button "De acuerdo" at bounding box center [266, 156] width 47 height 18
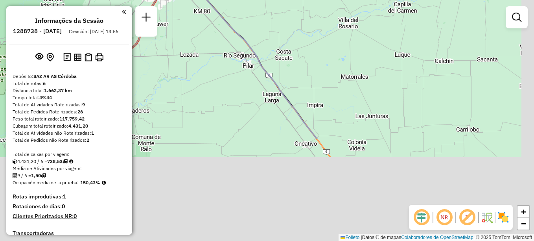
drag, startPoint x: 239, startPoint y: 50, endPoint x: 198, endPoint y: 3, distance: 62.4
click at [226, 29] on div "Janela de atendimento Grade de atendimento Capacidade Transportadoras Veículos …" at bounding box center [267, 120] width 534 height 241
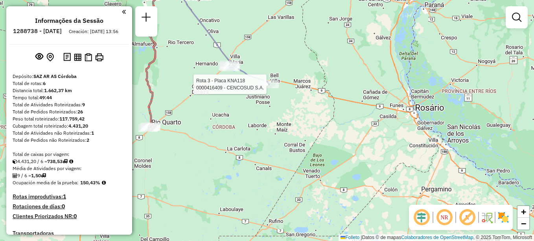
select select "**********"
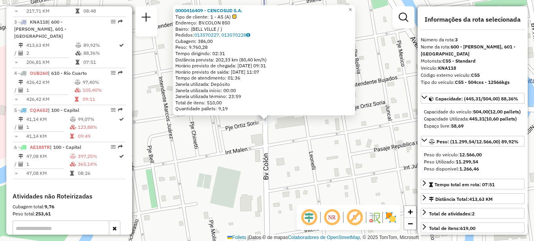
scroll to position [361, 0]
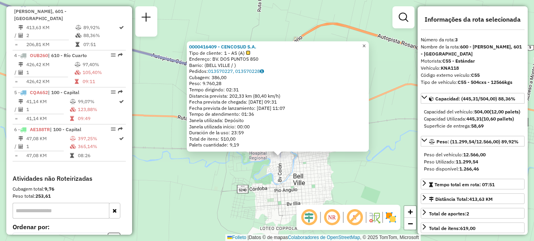
click at [366, 46] on span "×" at bounding box center [364, 45] width 4 height 7
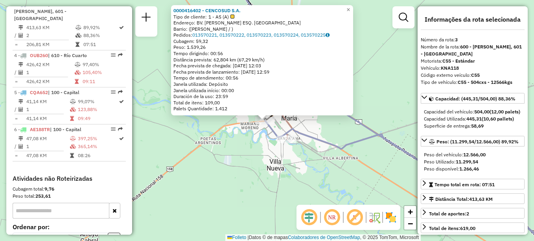
drag, startPoint x: 288, startPoint y: 191, endPoint x: 275, endPoint y: 165, distance: 29.2
click at [275, 165] on div "0000416402 - CENCOSUD S.A. Tipo de cliente: 1 - AS (A) Endereço: BV. VELEZ SARS…" at bounding box center [267, 120] width 534 height 241
click at [350, 9] on span "×" at bounding box center [348, 9] width 4 height 7
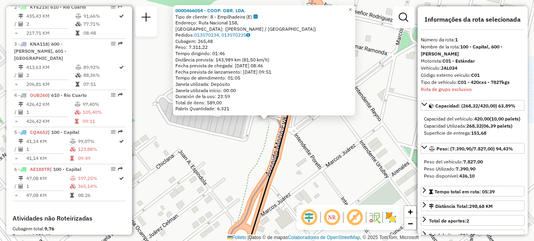
scroll to position [280, 0]
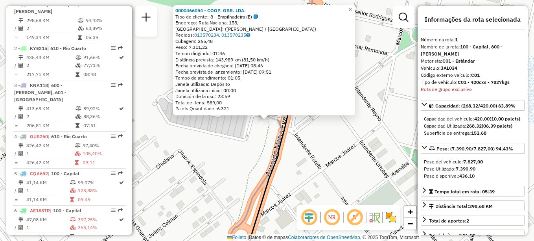
drag, startPoint x: 300, startPoint y: 183, endPoint x: 306, endPoint y: 99, distance: 83.9
click at [306, 109] on div "0000466054 - COOP. OBR. LDA. Tipo de cliente: 8 - Empilhadeira (E) Endereço: Ru…" at bounding box center [267, 120] width 534 height 241
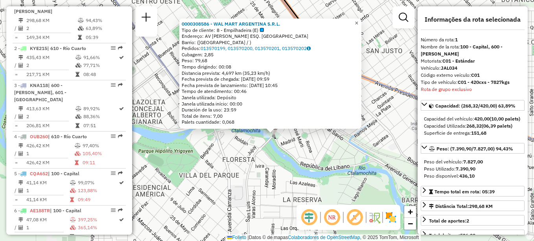
click at [361, 24] on link "×" at bounding box center [356, 22] width 9 height 9
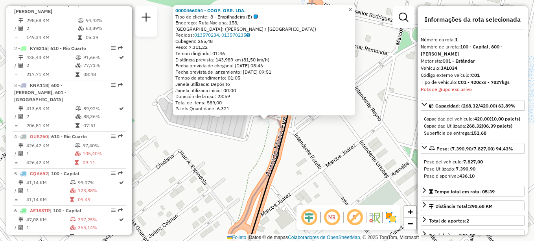
click at [352, 9] on span "×" at bounding box center [350, 9] width 4 height 7
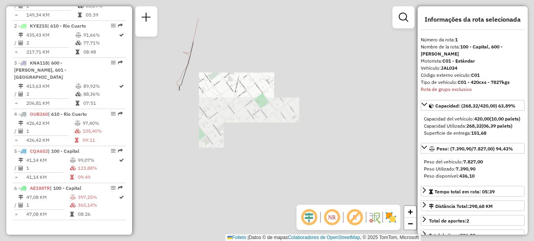
scroll to position [319, 0]
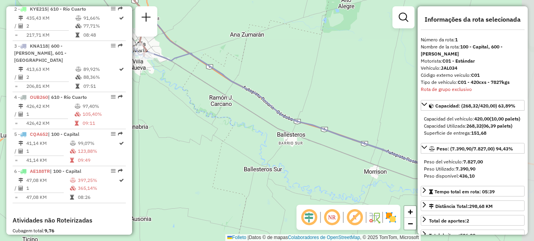
drag, startPoint x: 265, startPoint y: 131, endPoint x: 231, endPoint y: 76, distance: 64.5
click at [231, 77] on icon at bounding box center [294, 117] width 322 height 143
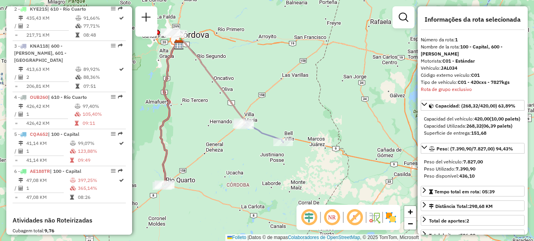
drag, startPoint x: 181, startPoint y: 78, endPoint x: 203, endPoint y: 114, distance: 42.1
click at [203, 114] on div "Janela de atendimento Grade de atendimento Capacidade Transportadoras Veículos …" at bounding box center [267, 120] width 534 height 241
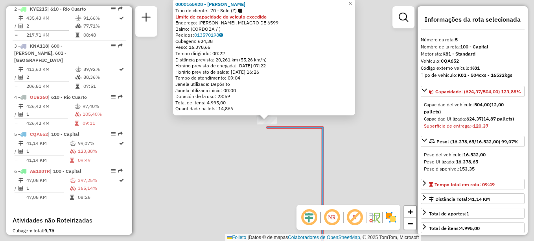
scroll to position [425, 0]
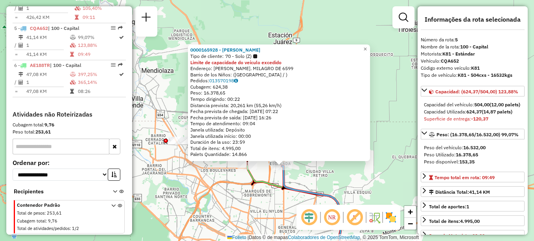
drag, startPoint x: 304, startPoint y: 184, endPoint x: 228, endPoint y: 88, distance: 121.5
click at [230, 91] on div "0000165928 - MARIANO S.A. Tipo de cliente: 70 - Solo (Z) Limite de capacidade d…" at bounding box center [267, 120] width 534 height 241
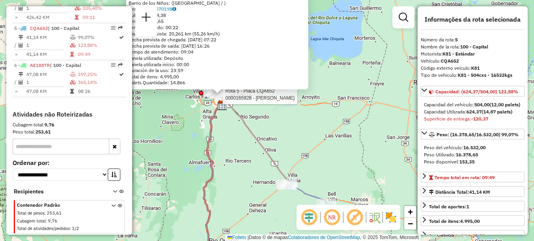
drag, startPoint x: 325, startPoint y: 179, endPoint x: 262, endPoint y: 127, distance: 81.1
click at [262, 130] on div "Rota 5 - Placa CQA652 0000165928 - MARIANO S.A. 0000165928 - MARIANO S.A. Tipo …" at bounding box center [267, 120] width 534 height 241
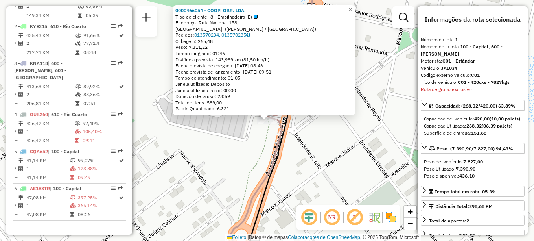
scroll to position [280, 0]
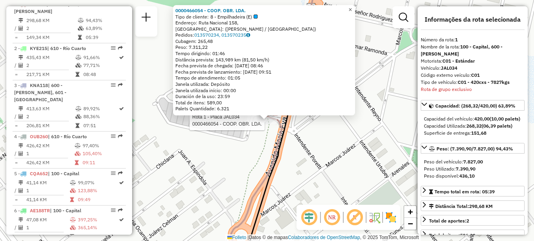
click at [355, 8] on link "×" at bounding box center [350, 9] width 9 height 9
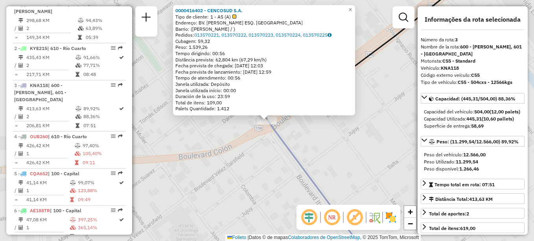
scroll to position [361, 0]
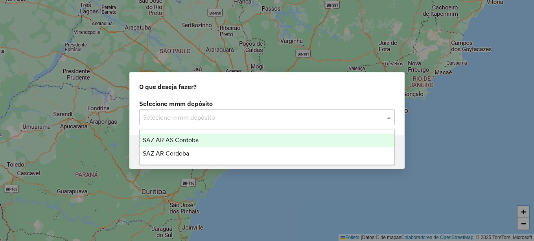
click at [201, 116] on input "text" at bounding box center [259, 117] width 232 height 9
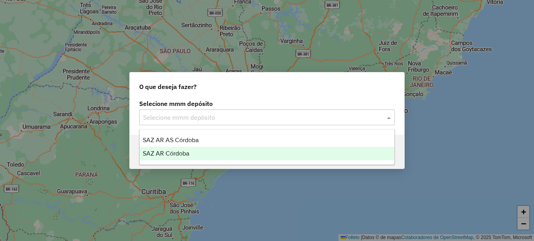
click at [178, 158] on div "SAZ AR Córdoba" at bounding box center [267, 153] width 255 height 13
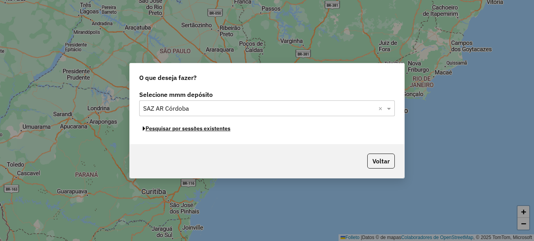
click at [201, 130] on font "Pesquisar por sessões existentes" at bounding box center [187, 128] width 85 height 7
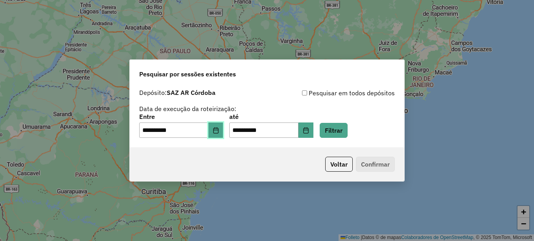
click at [219, 131] on icon "Elija la fecha" at bounding box center [216, 130] width 6 height 6
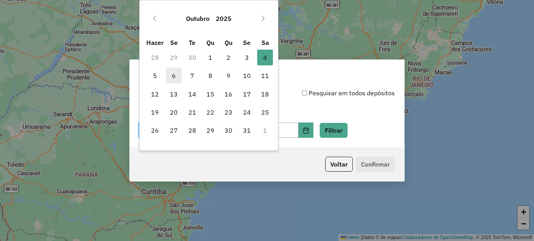
click at [173, 76] on font "6" at bounding box center [174, 75] width 4 height 9
type input "**********"
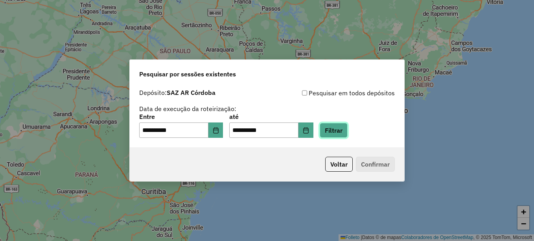
click at [341, 128] on button "Filtrar" at bounding box center [334, 130] width 28 height 15
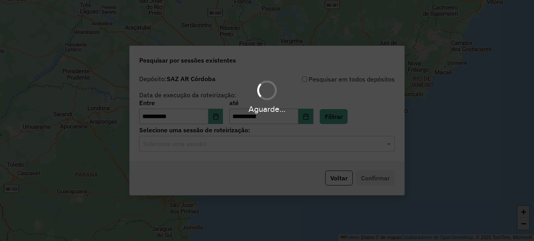
click at [221, 145] on hb-app "**********" at bounding box center [267, 120] width 534 height 241
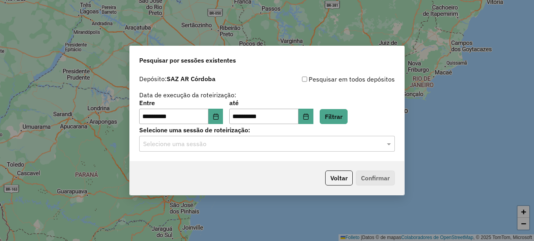
click at [228, 145] on input "text" at bounding box center [259, 143] width 232 height 9
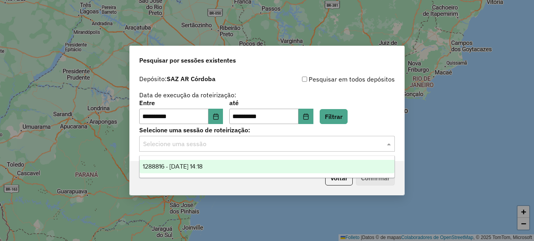
click at [203, 169] on span "1288816 - 06/10/2025 14:18" at bounding box center [173, 166] width 60 height 7
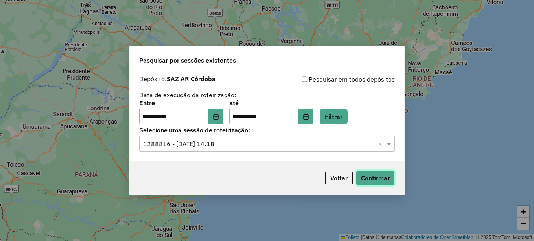
click at [378, 180] on button "Confirmar" at bounding box center [375, 177] width 39 height 15
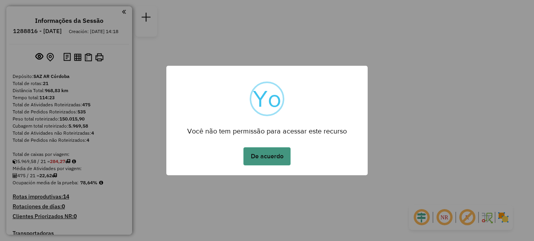
click at [270, 158] on button "De acuerdo" at bounding box center [266, 156] width 47 height 18
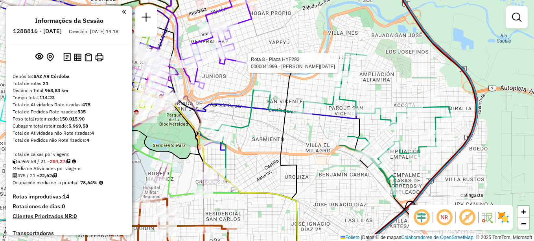
select select "**********"
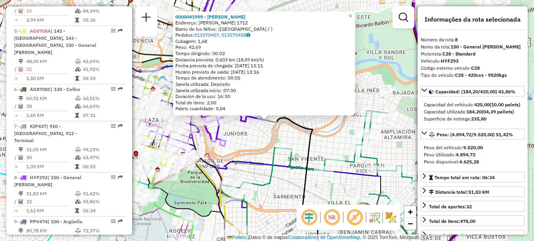
scroll to position [581, 0]
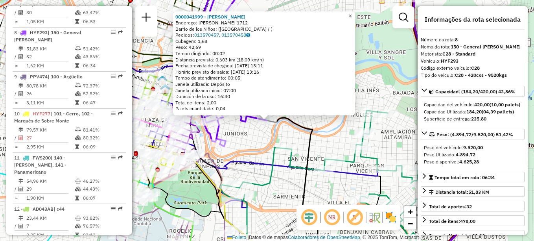
click at [352, 13] on span "×" at bounding box center [350, 16] width 4 height 7
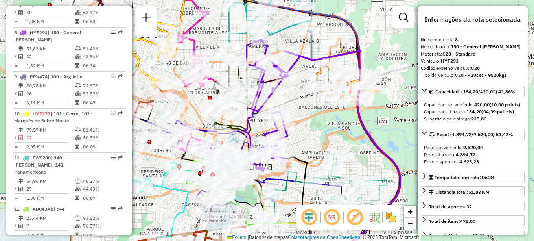
drag, startPoint x: 313, startPoint y: 107, endPoint x: 309, endPoint y: 119, distance: 12.4
click at [309, 119] on div "Janela de atendimento Grade de atendimento Capacidade Transportadoras Veículos …" at bounding box center [267, 120] width 534 height 241
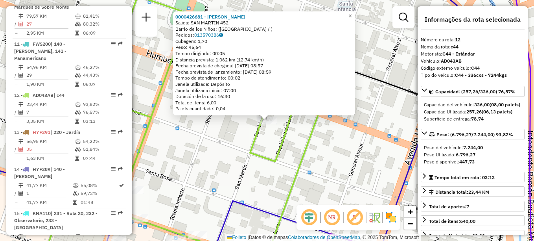
scroll to position [743, 0]
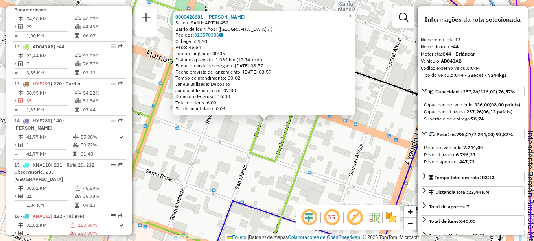
click at [352, 13] on span "×" at bounding box center [350, 16] width 4 height 7
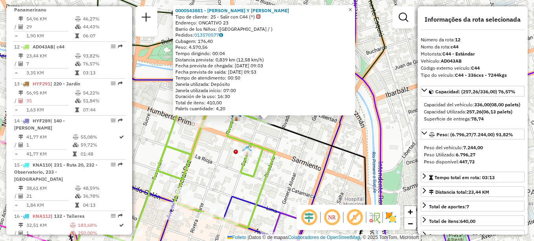
click at [352, 7] on span "×" at bounding box center [350, 9] width 4 height 7
